Goal: Transaction & Acquisition: Download file/media

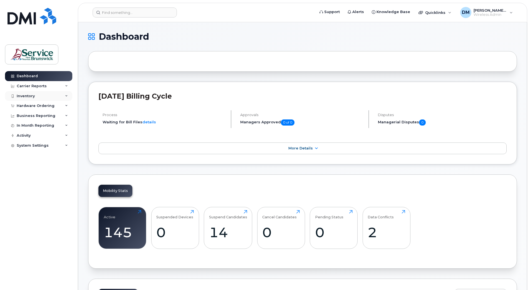
click at [65, 96] on icon at bounding box center [66, 96] width 3 height 3
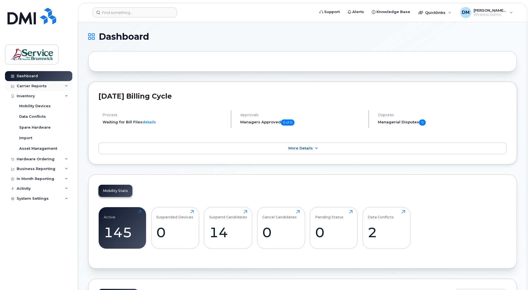
click at [67, 85] on icon at bounding box center [66, 86] width 3 height 3
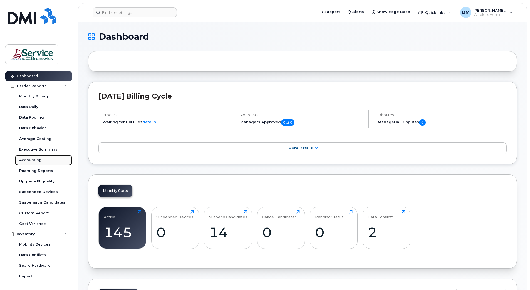
click at [34, 160] on div "Accounting" at bounding box center [30, 160] width 23 height 5
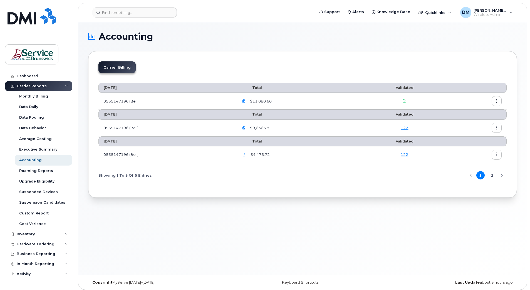
click at [245, 129] on icon "button" at bounding box center [244, 128] width 4 height 4
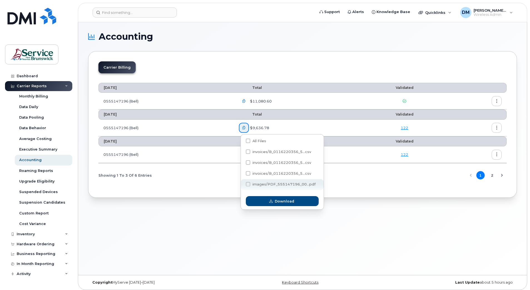
click at [247, 186] on span at bounding box center [248, 184] width 4 height 4
click at [242, 186] on input "images/PDF_555147196_00...pdf" at bounding box center [240, 184] width 3 height 3
checkbox input "true"
click at [281, 199] on span "Download" at bounding box center [284, 201] width 19 height 5
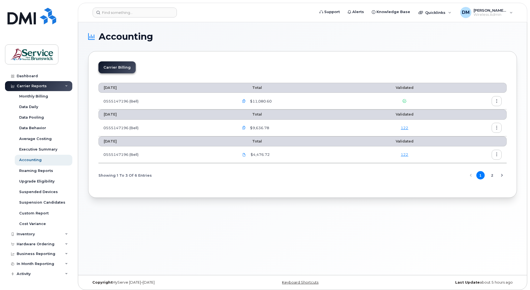
click at [245, 127] on icon "button" at bounding box center [244, 128] width 4 height 4
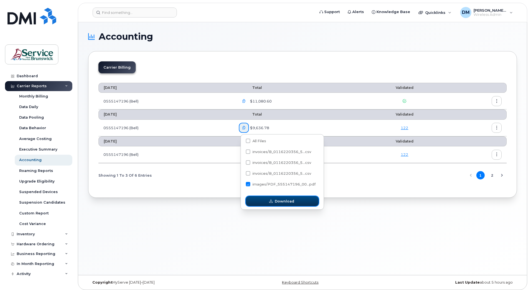
click at [276, 201] on span "Download" at bounding box center [284, 201] width 19 height 5
